Goal: Information Seeking & Learning: Check status

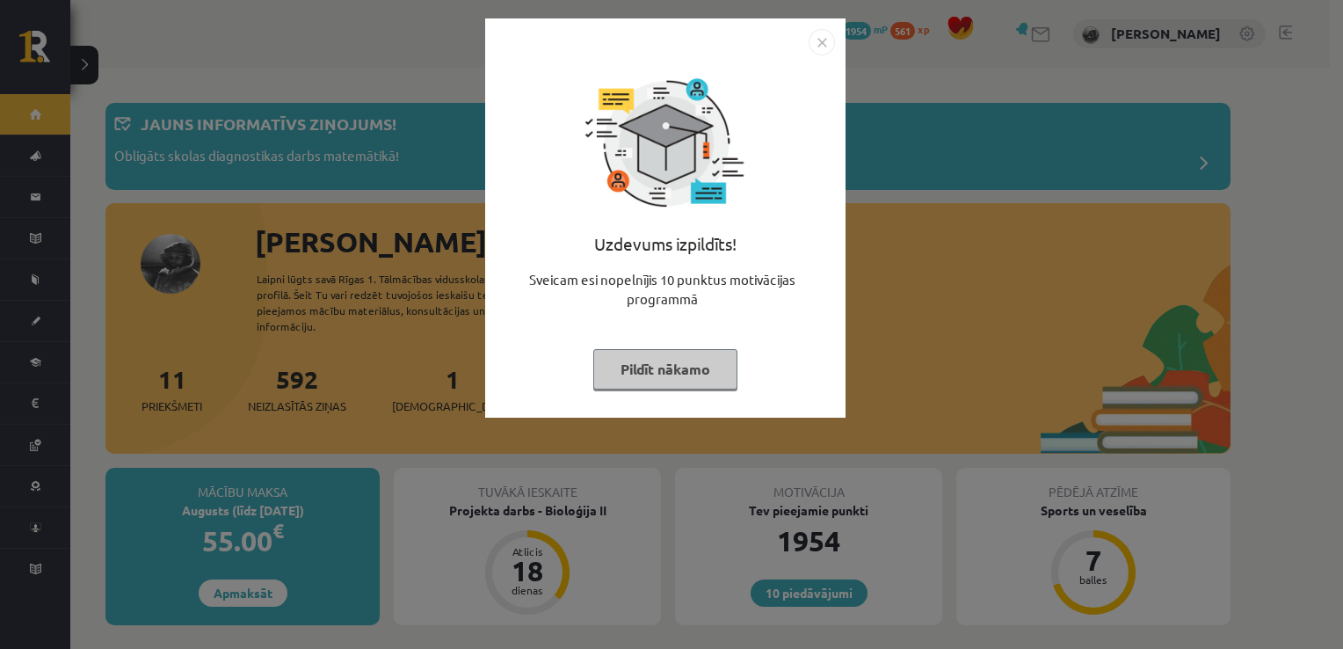
click at [651, 365] on button "Pildīt nākamo" at bounding box center [665, 369] width 144 height 40
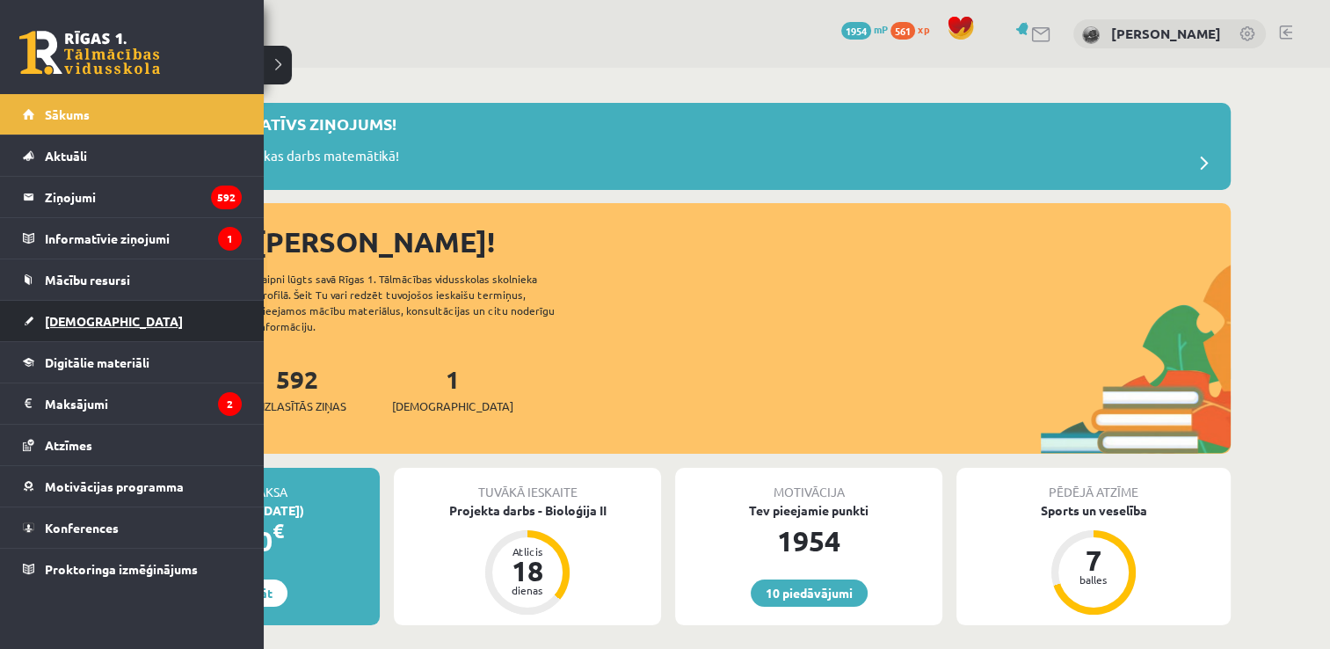
click at [141, 324] on link "[DEMOGRAPHIC_DATA]" at bounding box center [132, 321] width 219 height 40
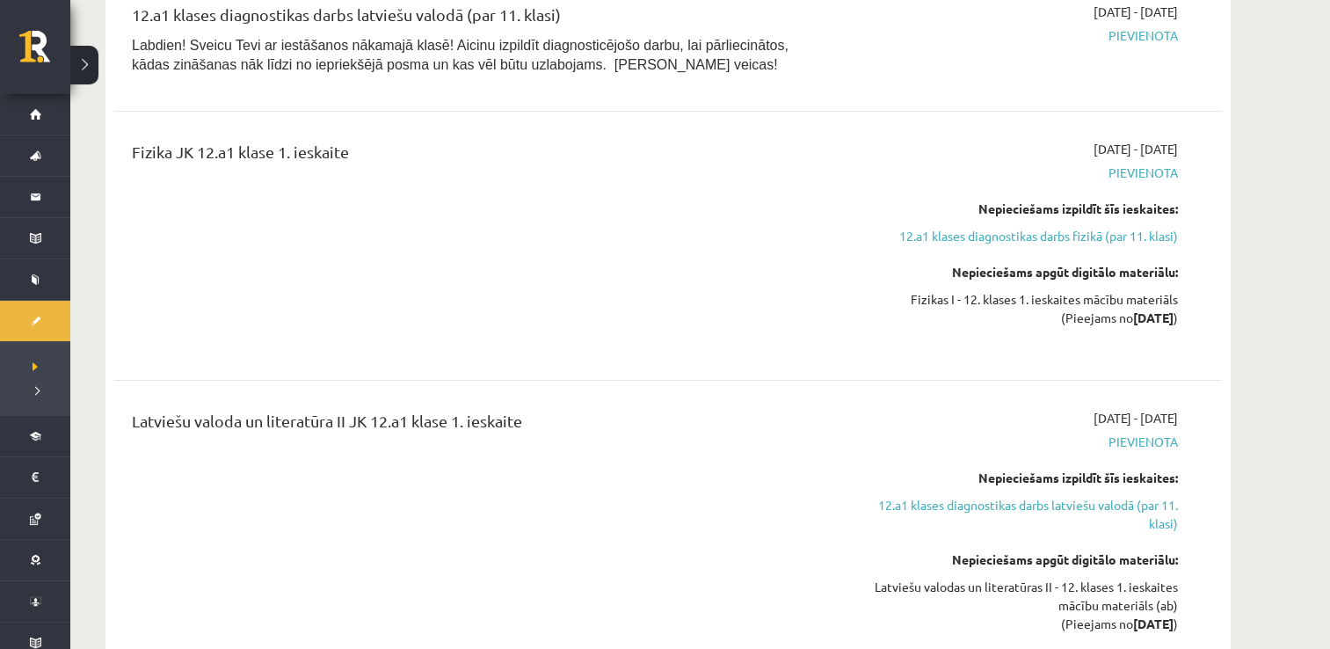
scroll to position [366, 0]
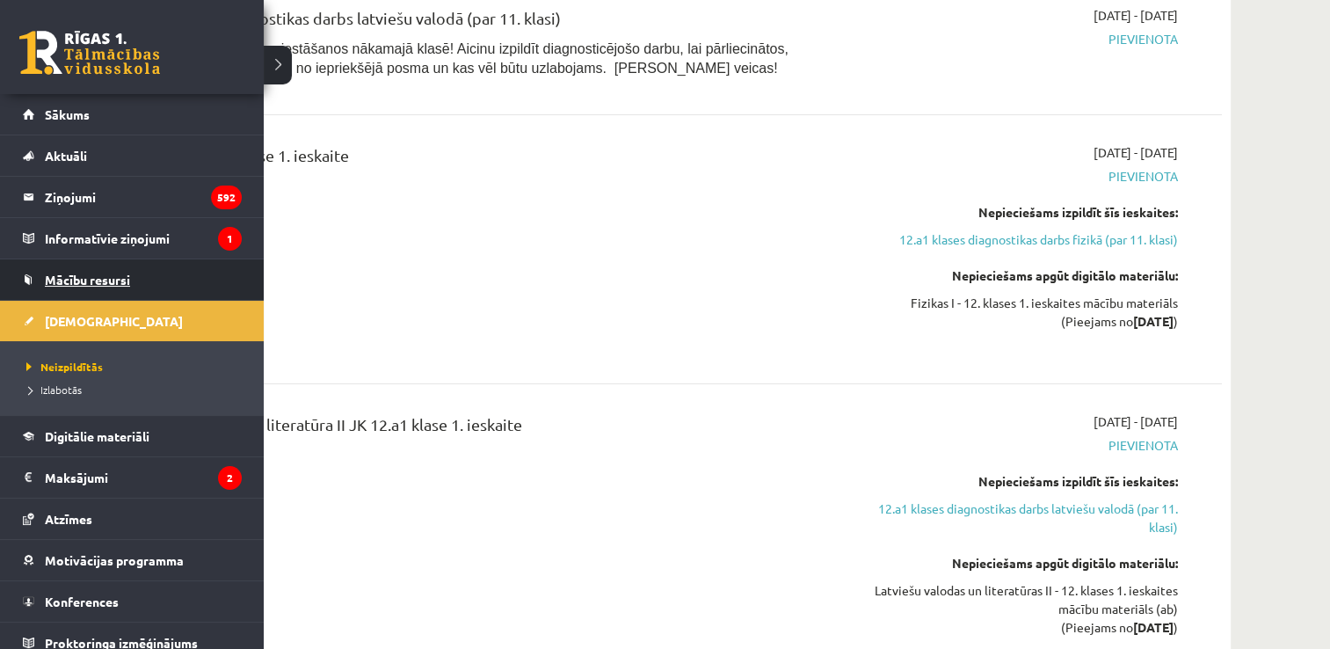
click at [114, 279] on span "Mācību resursi" at bounding box center [87, 280] width 85 height 16
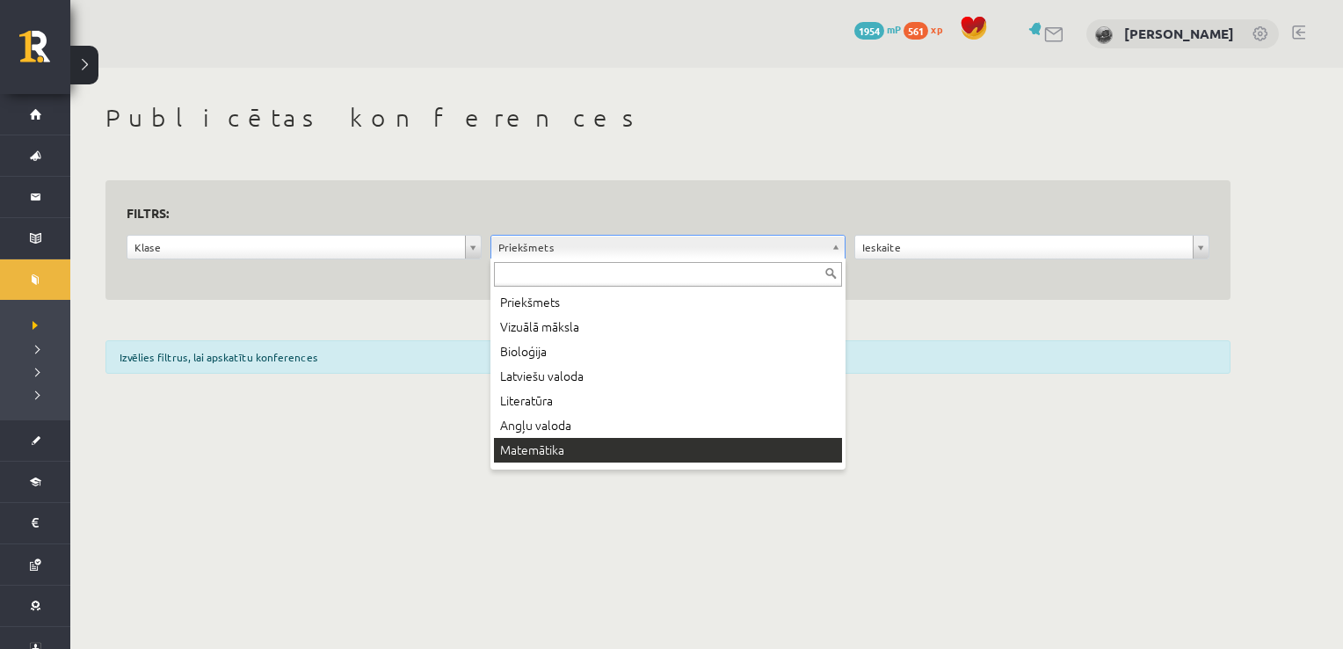
scroll to position [21, 0]
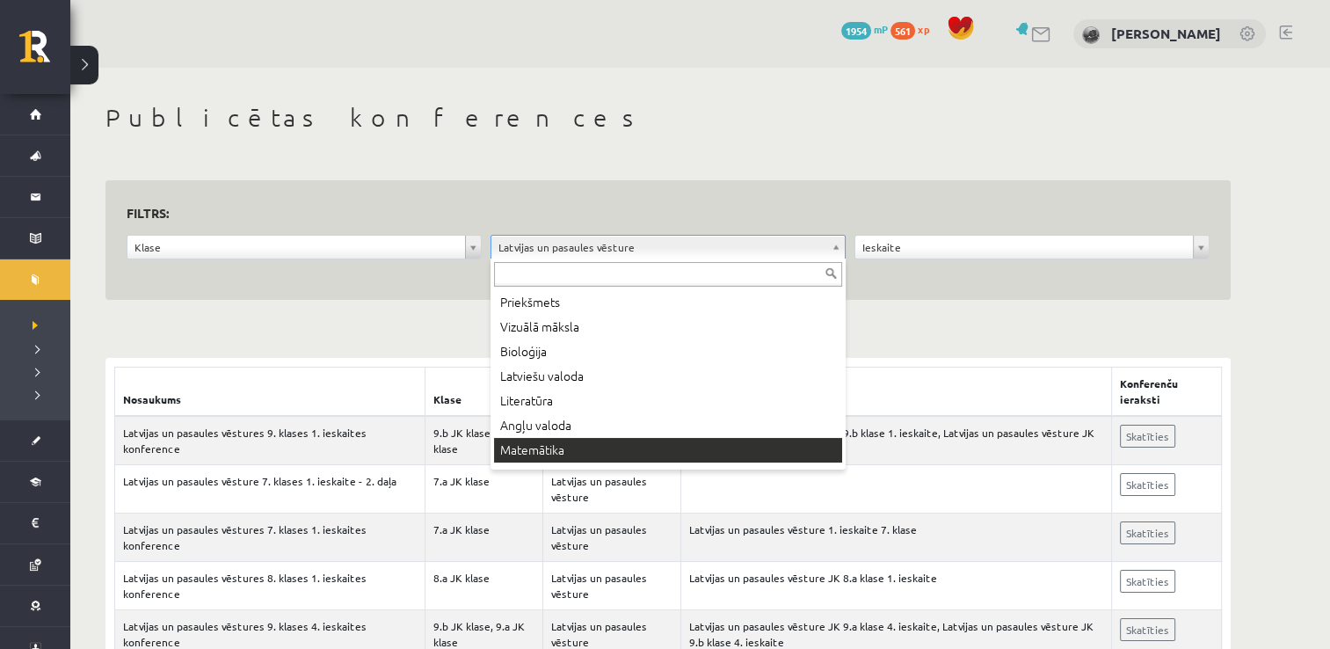
scroll to position [21, 0]
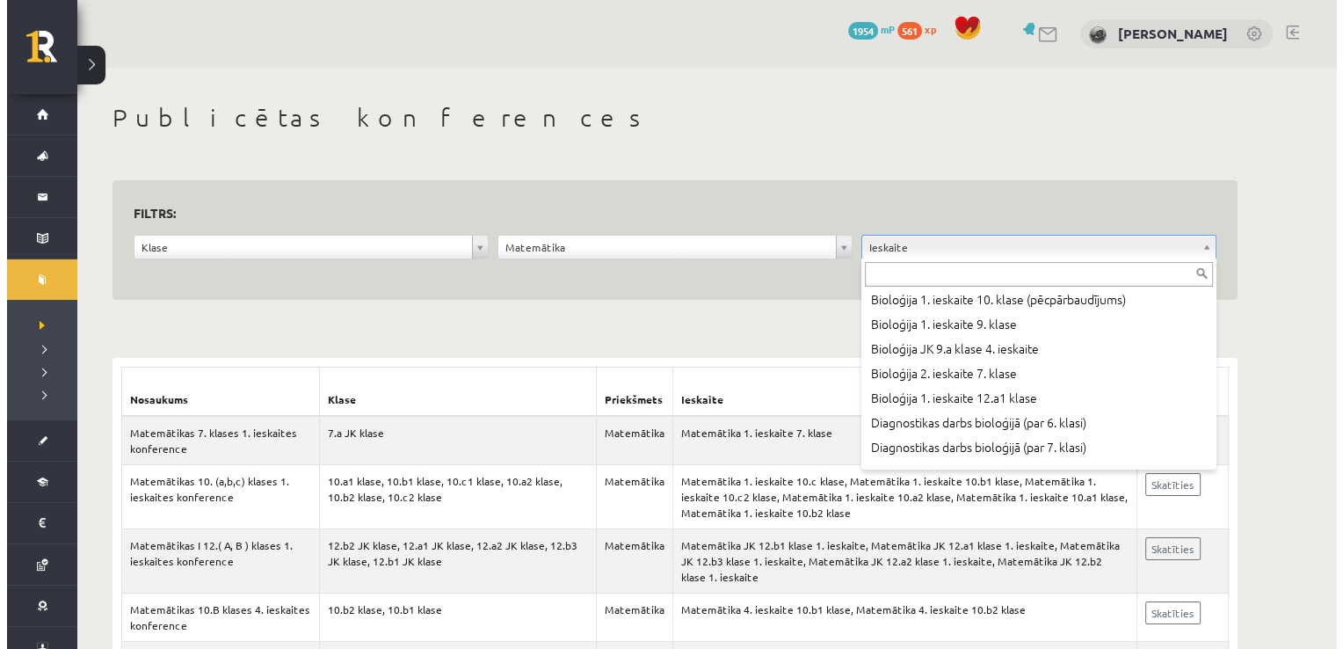
scroll to position [1782, 0]
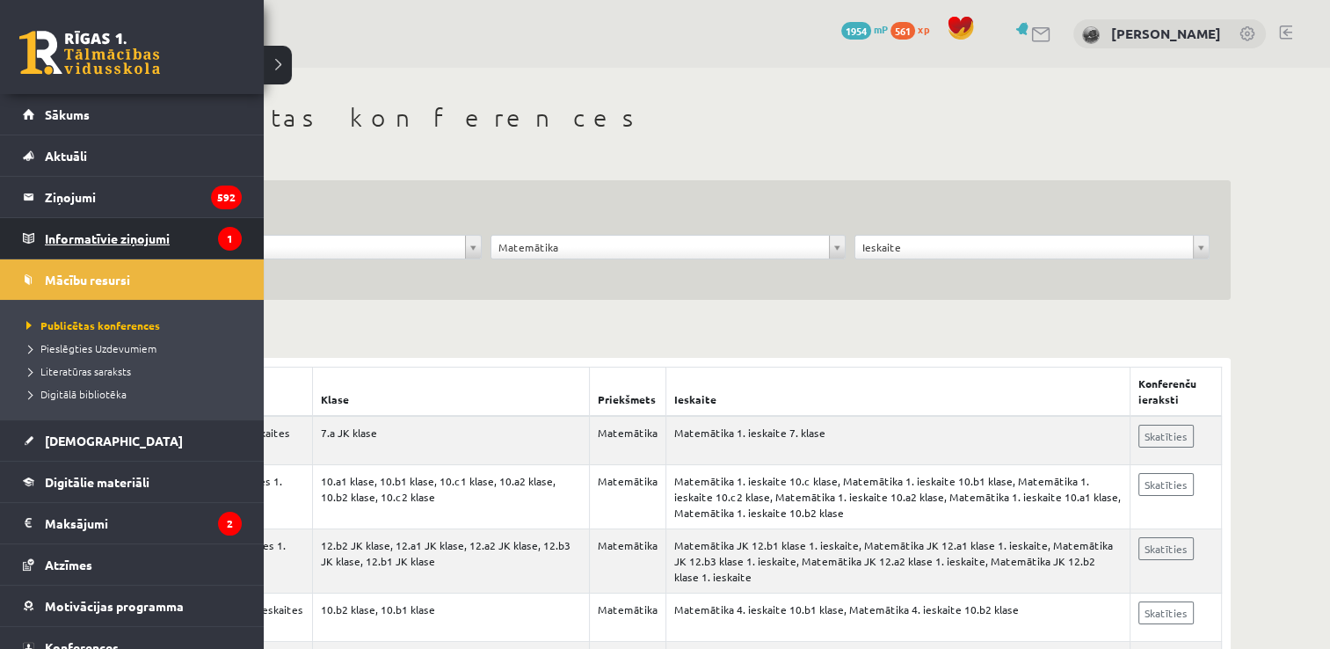
click at [108, 237] on legend "Informatīvie ziņojumi 1" at bounding box center [143, 238] width 197 height 40
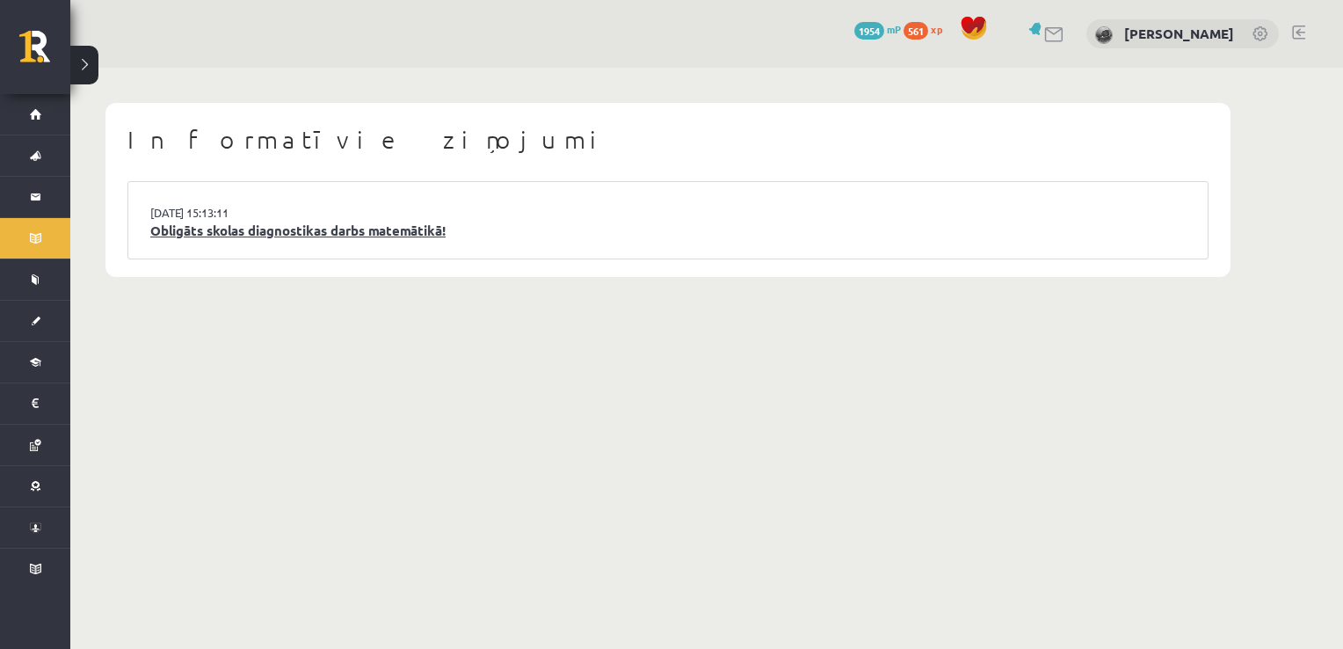
click at [359, 233] on link "Obligāts skolas diagnostikas darbs matemātikā!" at bounding box center [667, 231] width 1035 height 20
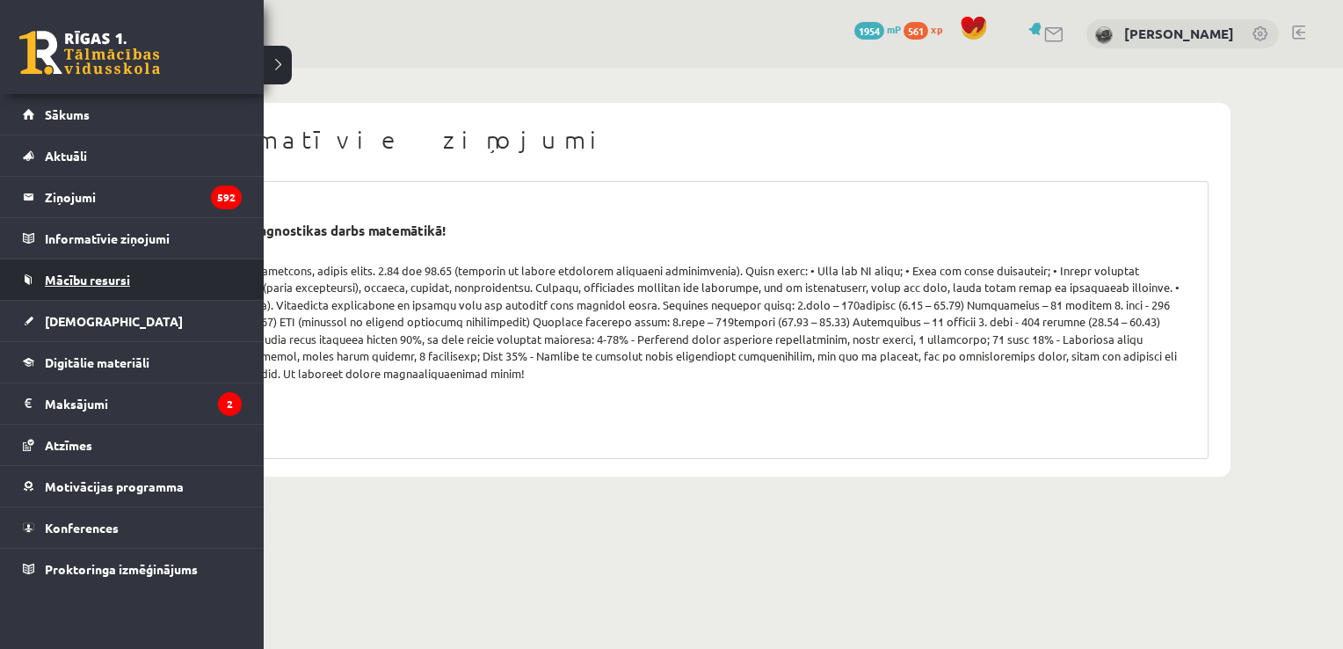
click at [105, 266] on link "Mācību resursi" at bounding box center [132, 279] width 219 height 40
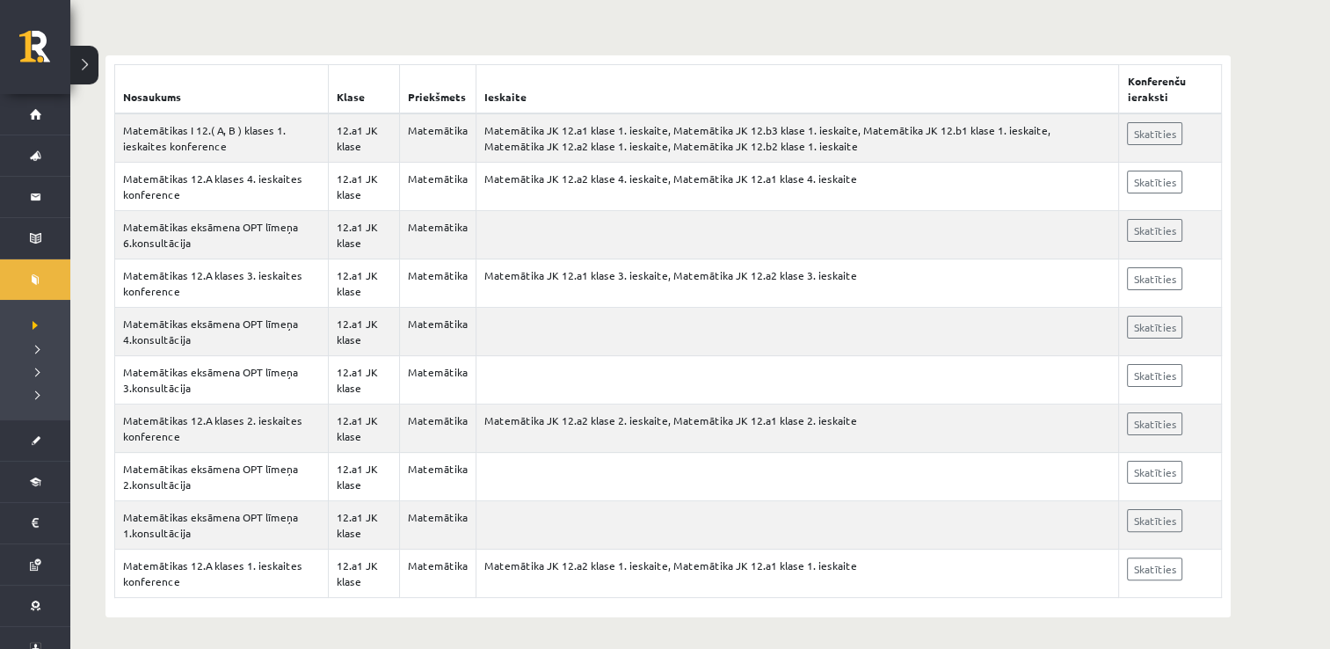
scroll to position [302, 0]
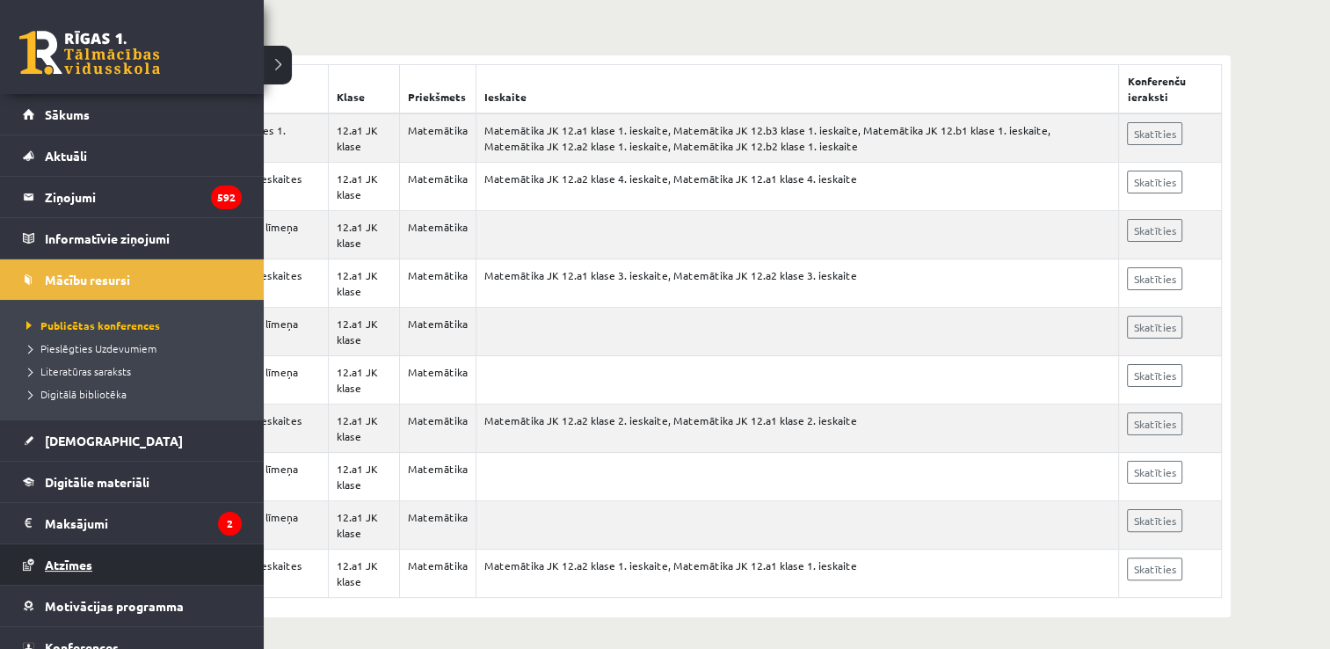
click at [99, 550] on link "Atzīmes" at bounding box center [132, 564] width 219 height 40
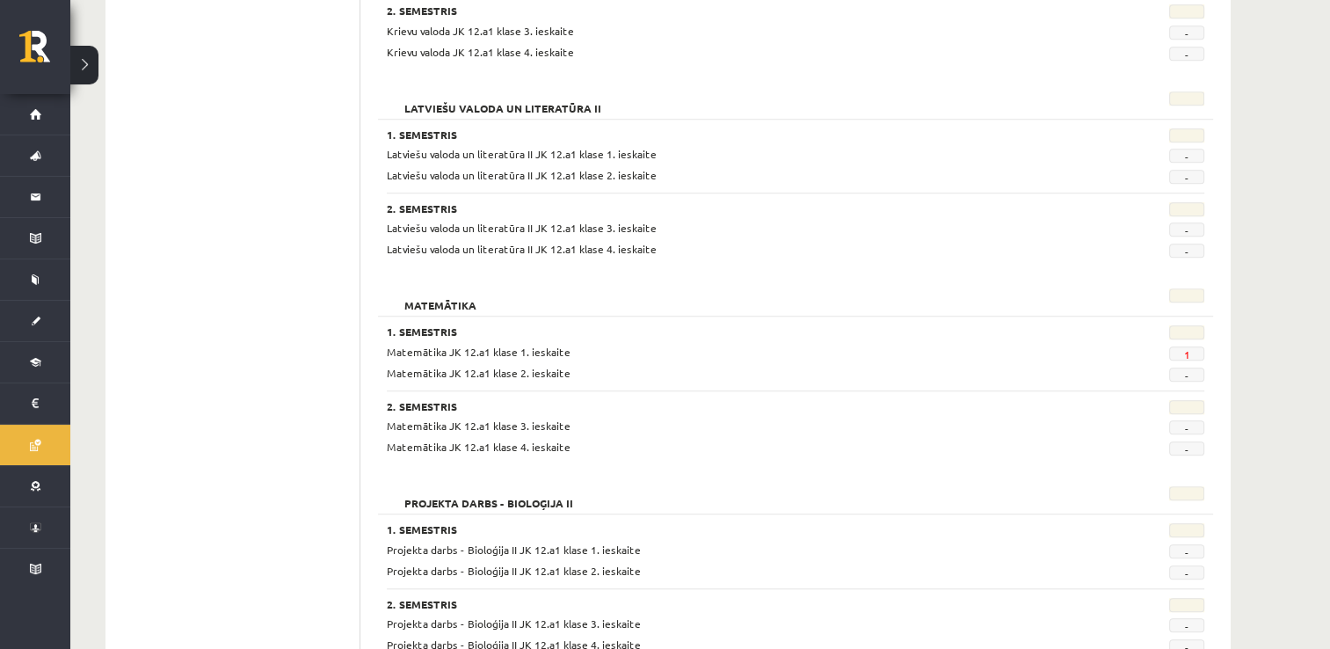
scroll to position [1385, 0]
click at [512, 406] on h3 "2. Semestris" at bounding box center [725, 404] width 677 height 12
click at [1183, 349] on link "1" at bounding box center [1186, 352] width 6 height 14
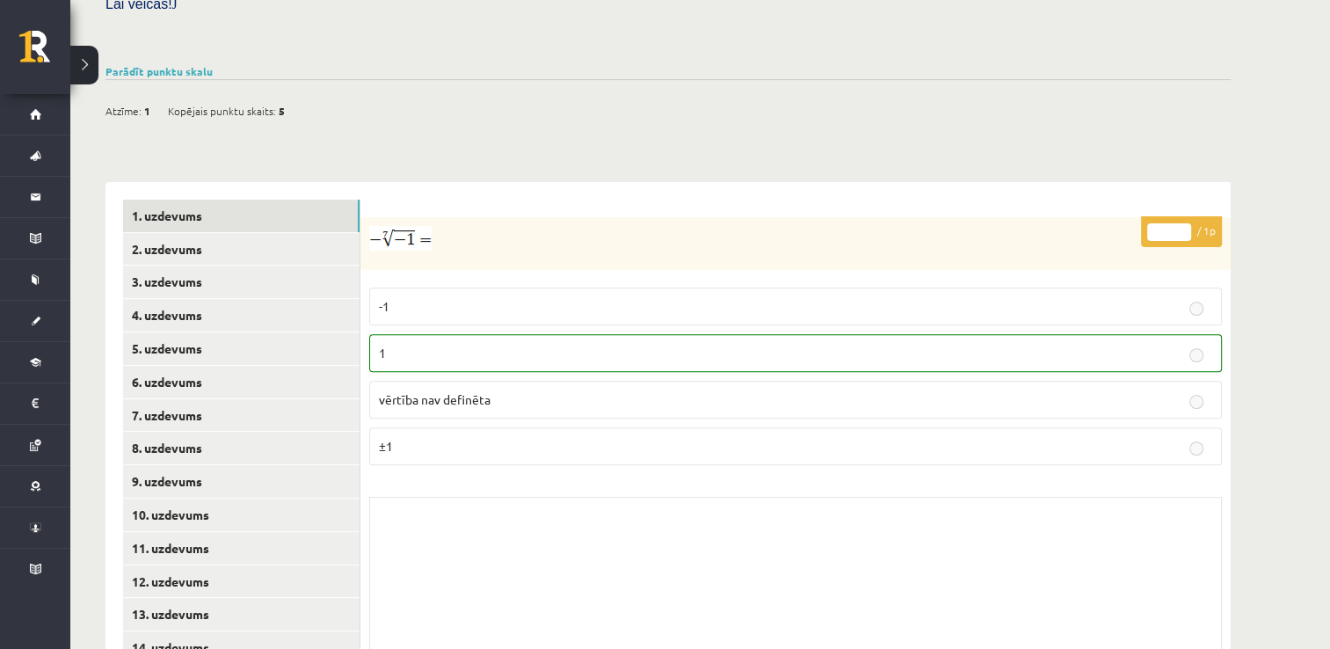
scroll to position [545, 0]
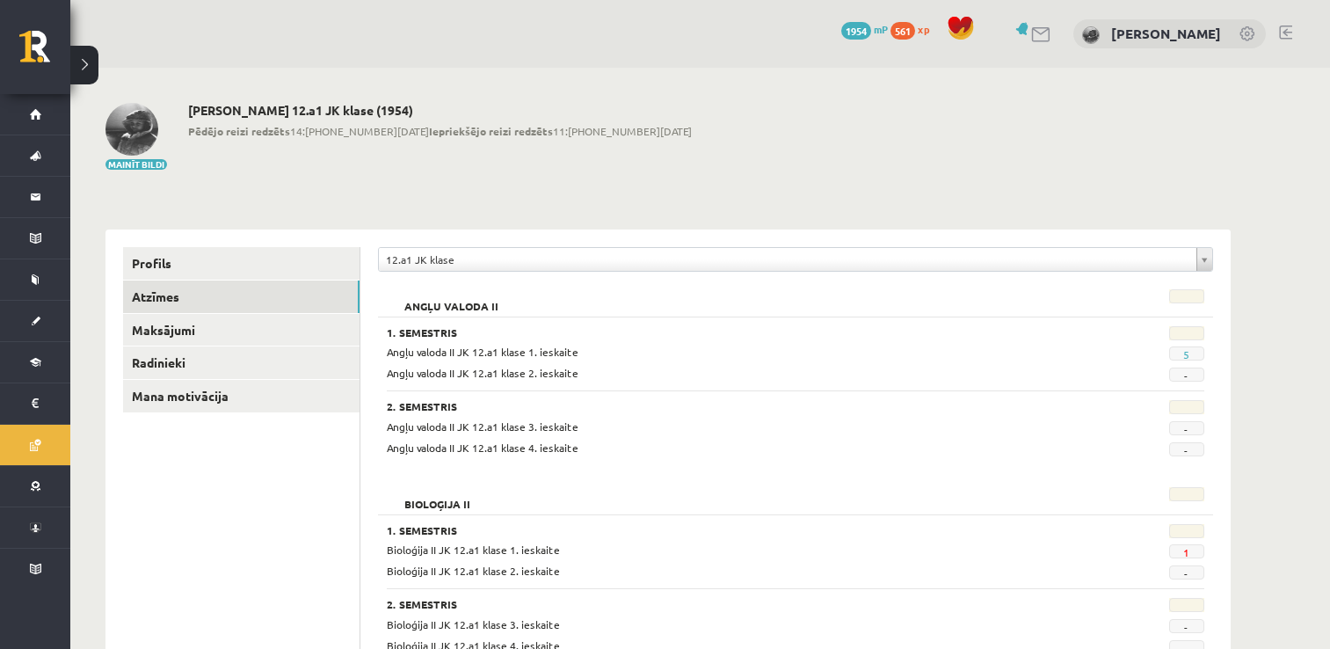
scroll to position [1385, 0]
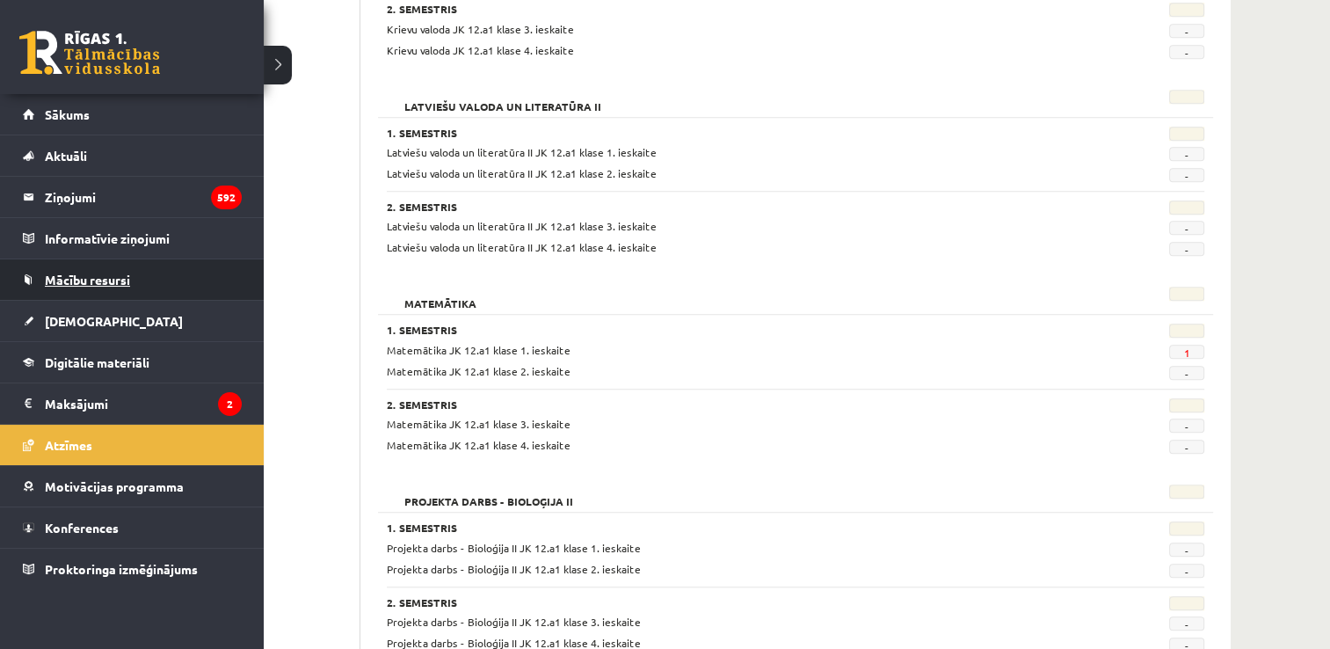
click at [98, 268] on link "Mācību resursi" at bounding box center [132, 279] width 219 height 40
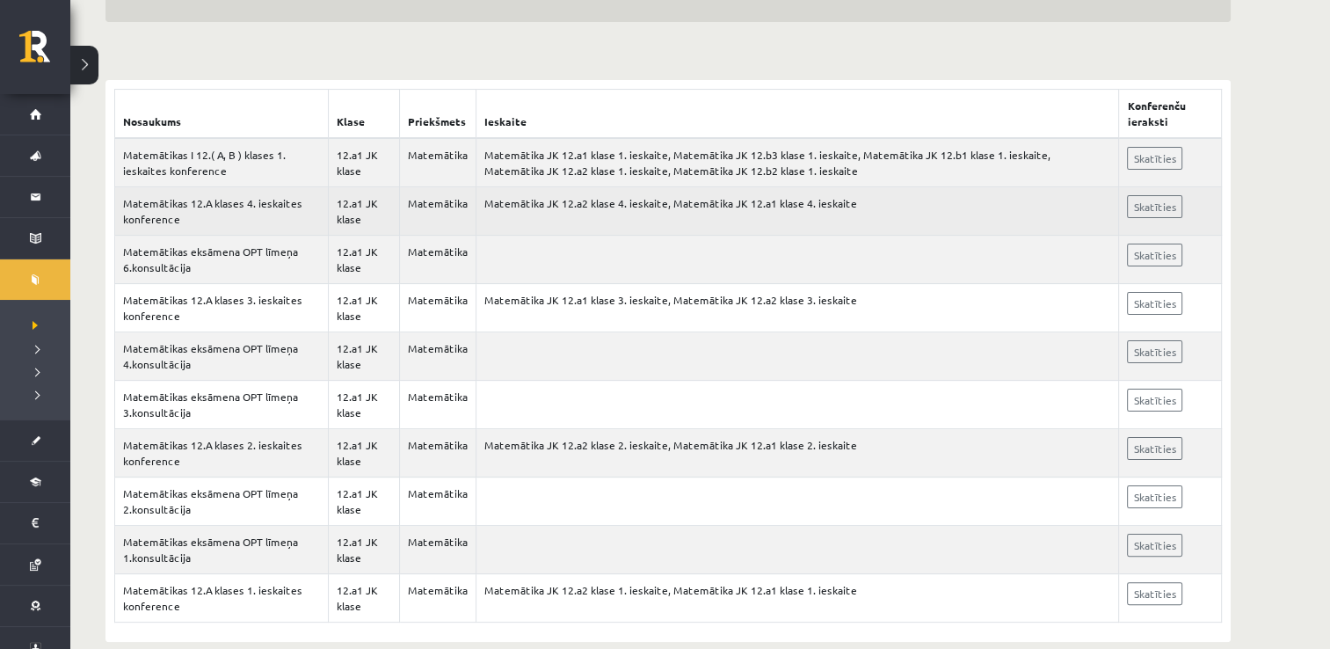
scroll to position [281, 0]
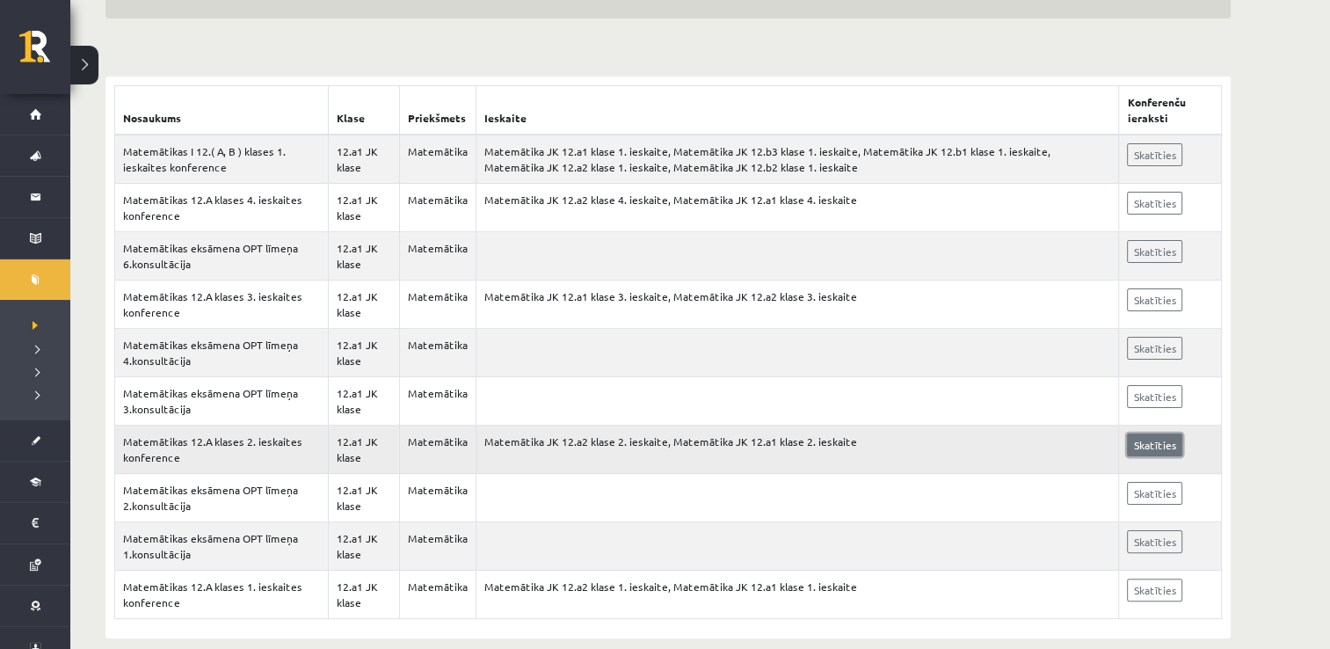
click at [1157, 449] on link "Skatīties" at bounding box center [1154, 444] width 55 height 23
